Goal: Task Accomplishment & Management: Manage account settings

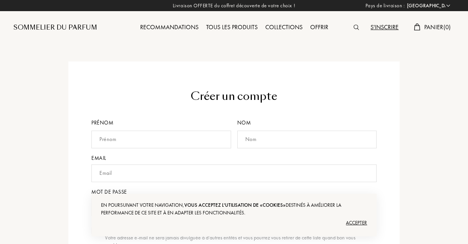
select select "FR"
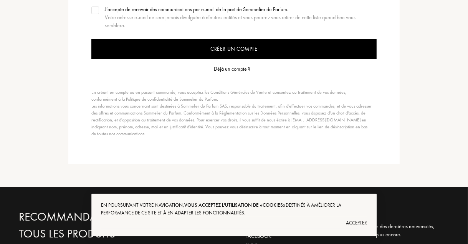
scroll to position [270, 0]
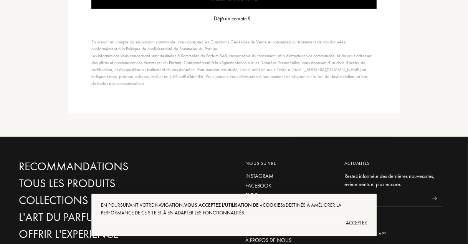
click at [234, 20] on div "Déjà un compte ?" at bounding box center [232, 19] width 36 height 8
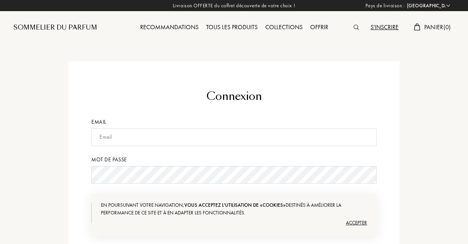
select select "FR"
click at [132, 133] on input "text" at bounding box center [233, 137] width 285 height 18
type input "isa.makeup82@gmail.com"
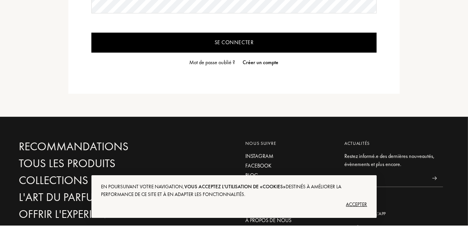
scroll to position [154, 0]
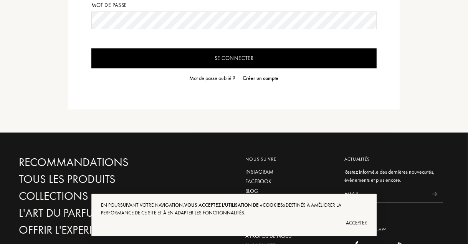
click at [356, 206] on div "En poursuivant votre navigation, vous acceptez l'utilisation de «cookies» desti…" at bounding box center [233, 214] width 285 height 43
click at [356, 224] on div "Accepter" at bounding box center [234, 222] width 266 height 12
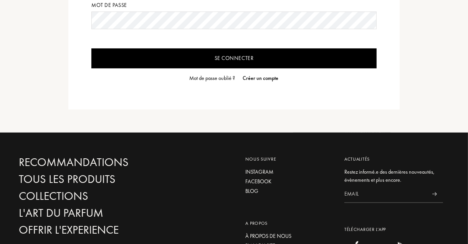
click at [273, 57] on input "Se connecter" at bounding box center [233, 58] width 285 height 20
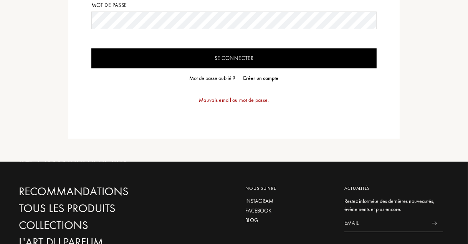
scroll to position [81, 0]
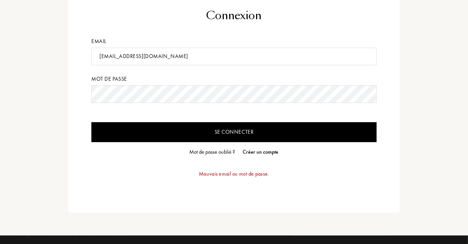
click at [236, 131] on input "Se connecter" at bounding box center [233, 132] width 285 height 20
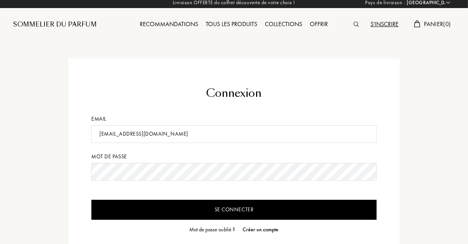
scroll to position [0, 0]
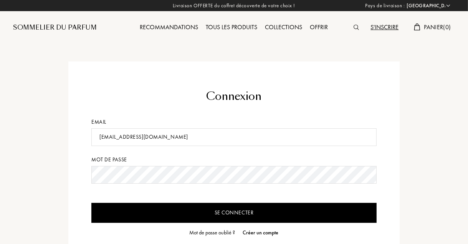
click at [236, 206] on input "Se connecter" at bounding box center [233, 213] width 285 height 20
click at [236, 209] on input "Se connecter" at bounding box center [233, 213] width 285 height 20
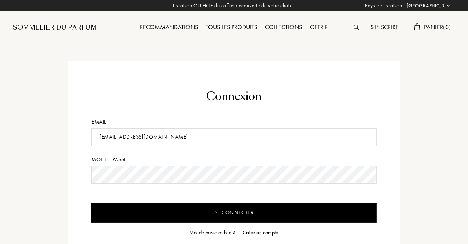
click at [236, 209] on input "Se connecter" at bounding box center [233, 213] width 285 height 20
click at [227, 210] on input "Se connecter" at bounding box center [233, 213] width 285 height 20
click at [228, 210] on input "Se connecter" at bounding box center [233, 213] width 285 height 20
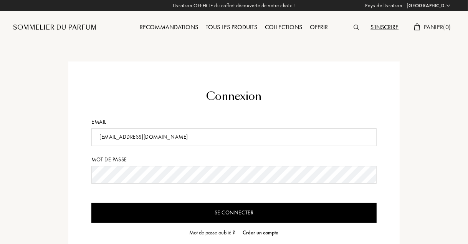
click at [228, 209] on input "Se connecter" at bounding box center [233, 213] width 285 height 20
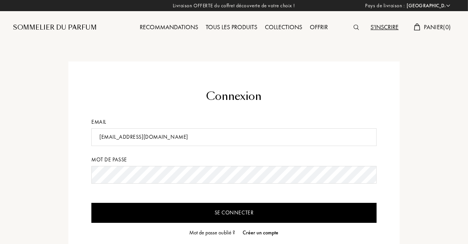
click at [228, 209] on input "Se connecter" at bounding box center [233, 213] width 285 height 20
click at [210, 214] on input "Se connecter" at bounding box center [233, 213] width 285 height 20
click at [227, 212] on input "Se connecter" at bounding box center [233, 213] width 285 height 20
click at [242, 214] on input "Se connecter" at bounding box center [233, 213] width 285 height 20
click at [250, 211] on input "Se connecter" at bounding box center [233, 213] width 285 height 20
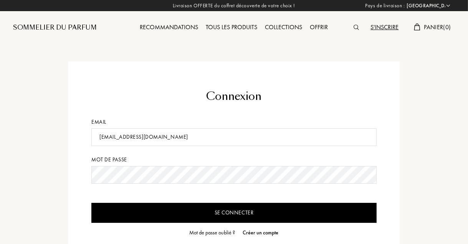
click at [257, 211] on input "Se connecter" at bounding box center [233, 213] width 285 height 20
click at [251, 209] on input "Se connecter" at bounding box center [233, 213] width 285 height 20
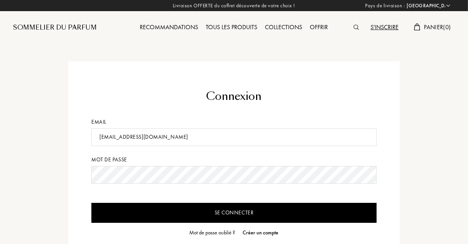
click at [251, 209] on input "Se connecter" at bounding box center [233, 213] width 285 height 20
click at [239, 206] on input "Se connecter" at bounding box center [233, 213] width 285 height 20
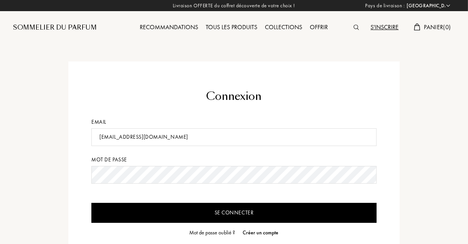
click at [237, 212] on input "Se connecter" at bounding box center [233, 213] width 285 height 20
select select "FR"
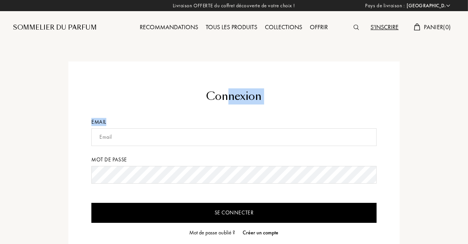
click at [155, 135] on input "text" at bounding box center [233, 137] width 285 height 18
type input "isa.makeup82@gmail.com"
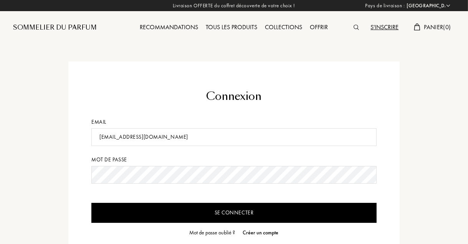
click at [218, 207] on input "Se connecter" at bounding box center [233, 213] width 285 height 20
click at [244, 210] on input "Se connecter" at bounding box center [233, 213] width 285 height 20
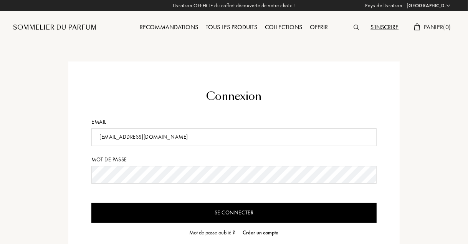
click at [244, 210] on input "Se connecter" at bounding box center [233, 213] width 285 height 20
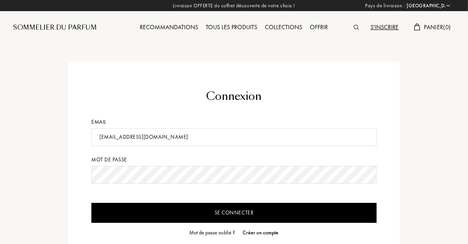
click at [243, 210] on input "Se connecter" at bounding box center [233, 213] width 285 height 20
click at [243, 209] on input "Se connecter" at bounding box center [233, 213] width 285 height 20
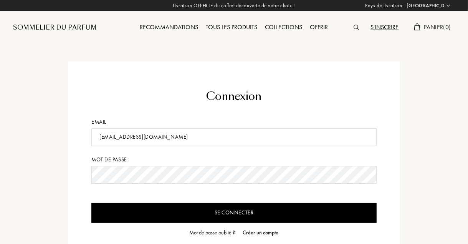
click at [243, 209] on input "Se connecter" at bounding box center [233, 213] width 285 height 20
click at [225, 211] on input "Se connecter" at bounding box center [233, 213] width 285 height 20
click at [215, 210] on input "Se connecter" at bounding box center [233, 213] width 285 height 20
click at [237, 211] on input "Se connecter" at bounding box center [233, 213] width 285 height 20
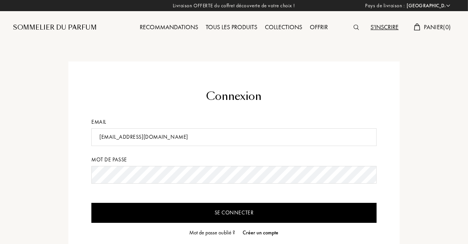
click at [252, 214] on input "Se connecter" at bounding box center [233, 213] width 285 height 20
click at [258, 210] on input "Se connecter" at bounding box center [233, 213] width 285 height 20
click at [248, 210] on input "Se connecter" at bounding box center [233, 213] width 285 height 20
click at [245, 212] on input "Se connecter" at bounding box center [233, 213] width 285 height 20
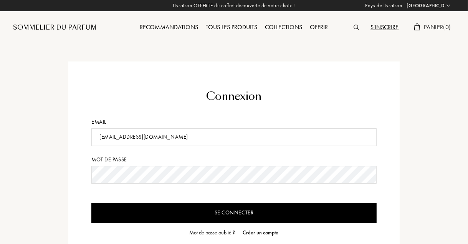
click at [220, 213] on input "Se connecter" at bounding box center [233, 213] width 285 height 20
click at [210, 212] on input "Se connecter" at bounding box center [233, 213] width 285 height 20
click at [180, 207] on input "Se connecter" at bounding box center [233, 213] width 285 height 20
drag, startPoint x: 163, startPoint y: 212, endPoint x: 171, endPoint y: 212, distance: 8.8
click at [163, 212] on input "Se connecter" at bounding box center [233, 213] width 285 height 20
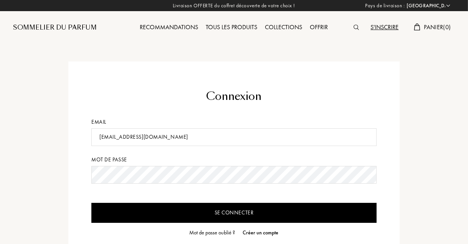
click at [229, 223] on form "Connexion Email isa.makeup82@gmail.com Mot de passe Se connecter Mot de passe o…" at bounding box center [233, 177] width 285 height 178
click at [239, 215] on input "Se connecter" at bounding box center [233, 213] width 285 height 20
